Goal: Find specific page/section: Find specific page/section

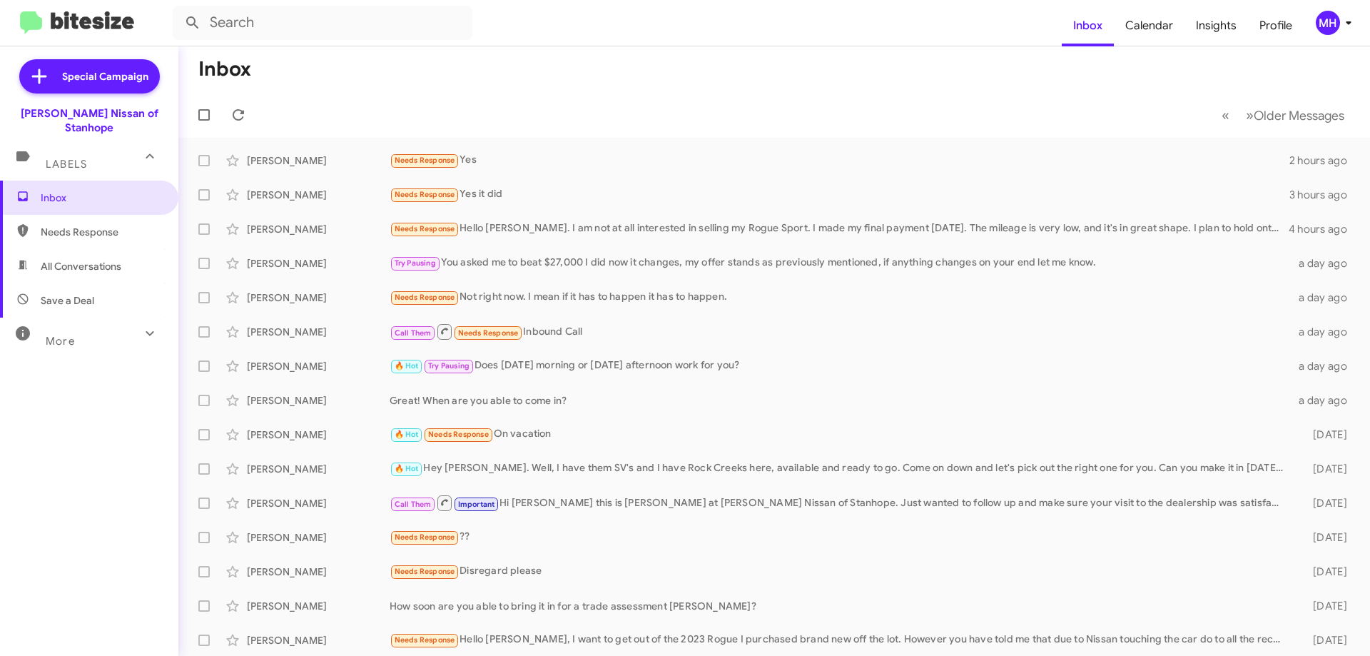
click at [58, 259] on span "All Conversations" at bounding box center [81, 266] width 81 height 14
type input "in:all-conversations"
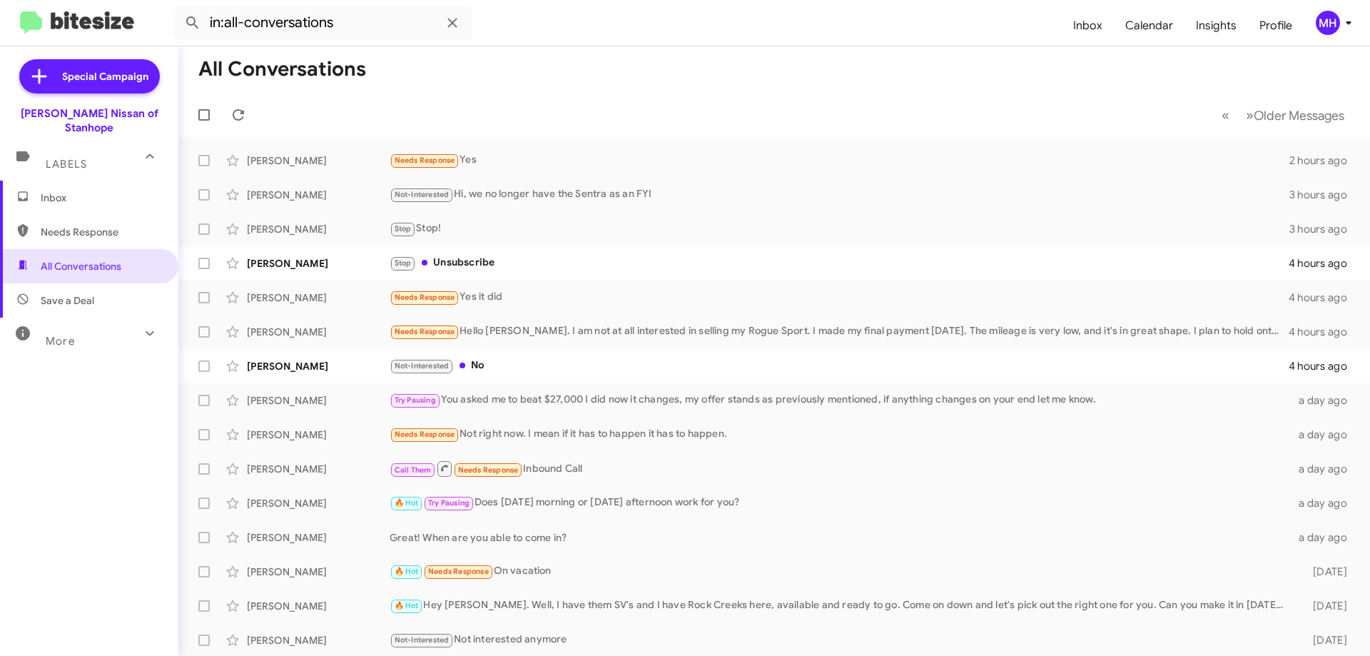
click at [72, 190] on span "Inbox" at bounding box center [101, 197] width 121 height 14
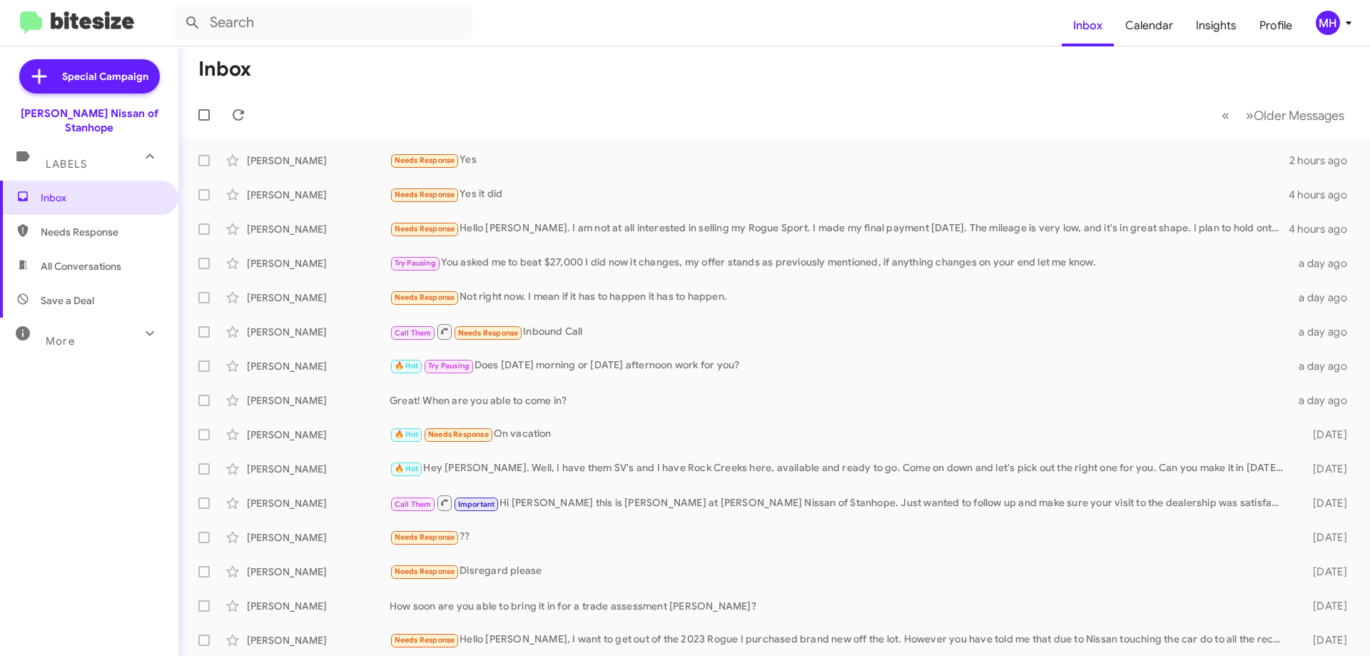
click at [93, 259] on span "All Conversations" at bounding box center [81, 266] width 81 height 14
type input "in:all-conversations"
